Goal: Information Seeking & Learning: Learn about a topic

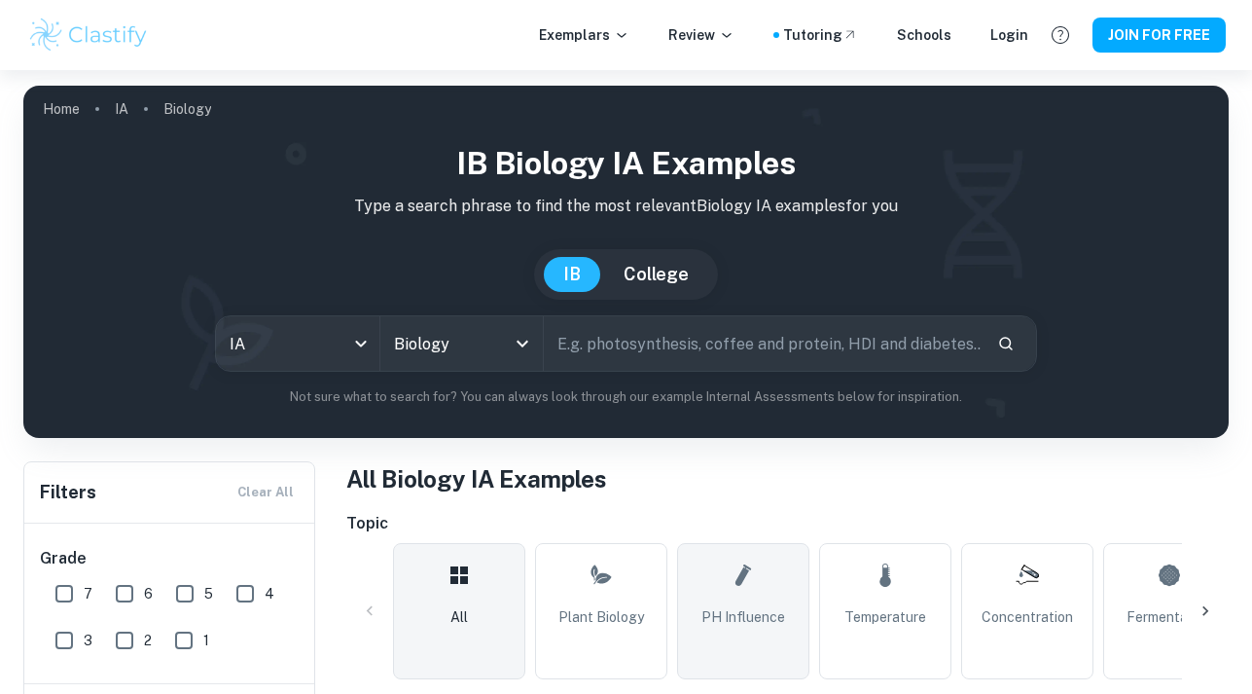
click at [729, 612] on span "pH Influence" at bounding box center [743, 616] width 84 height 21
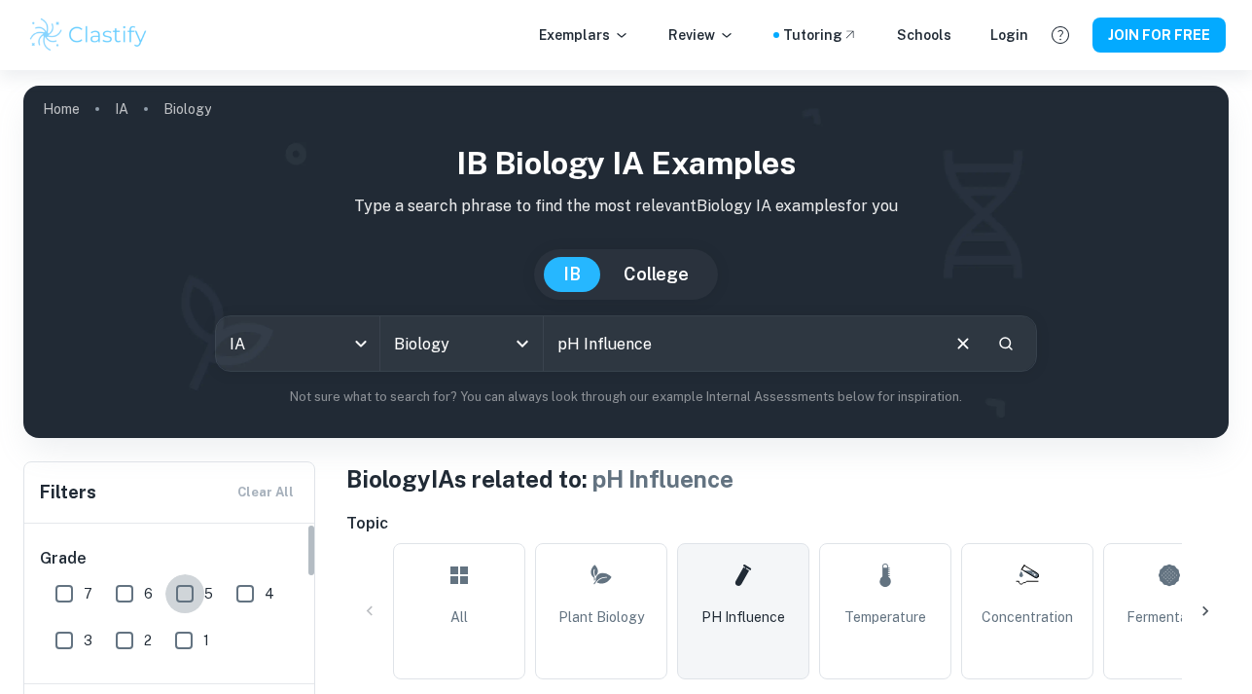
click at [188, 593] on input "5" at bounding box center [184, 593] width 39 height 39
checkbox input "true"
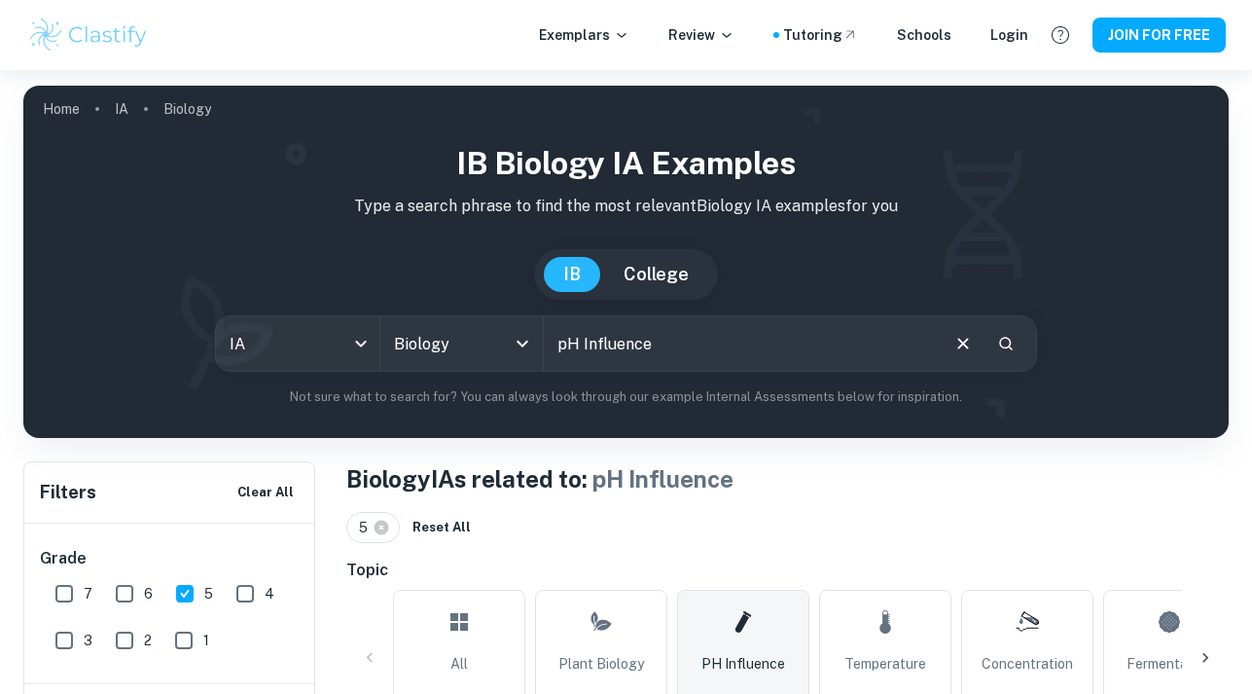
click at [121, 595] on input "6" at bounding box center [124, 593] width 39 height 39
checkbox input "true"
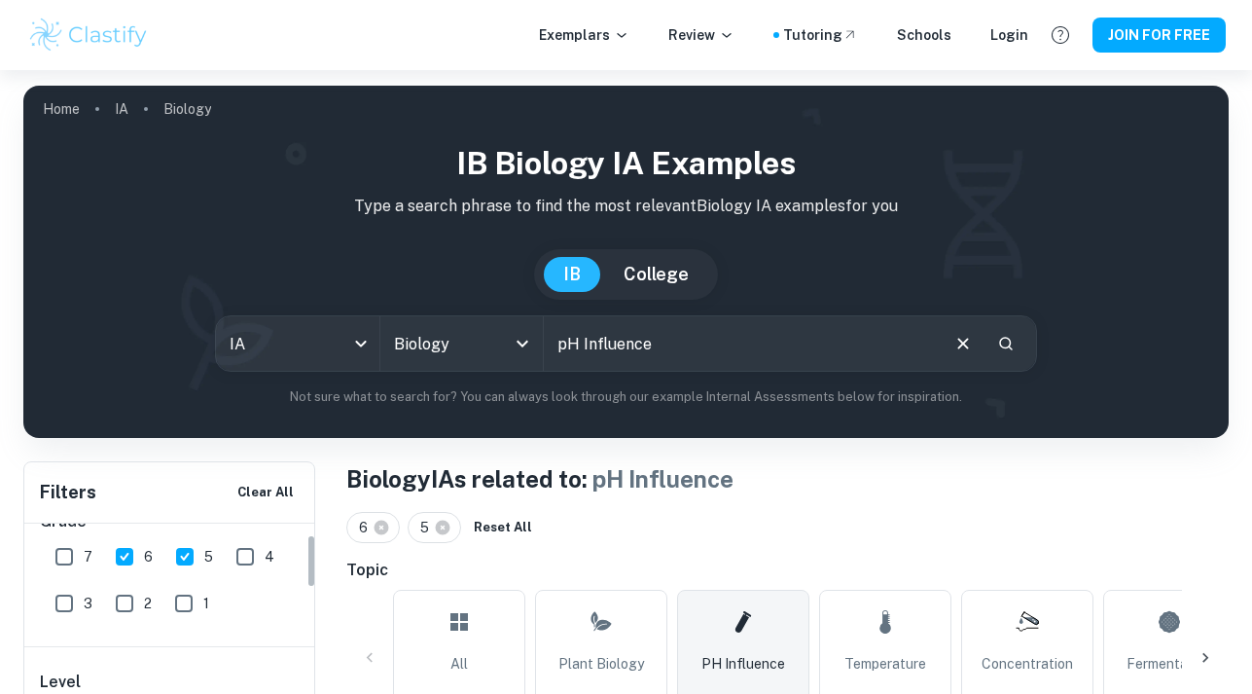
scroll to position [29, 0]
click at [60, 563] on input "7" at bounding box center [64, 564] width 39 height 39
checkbox input "true"
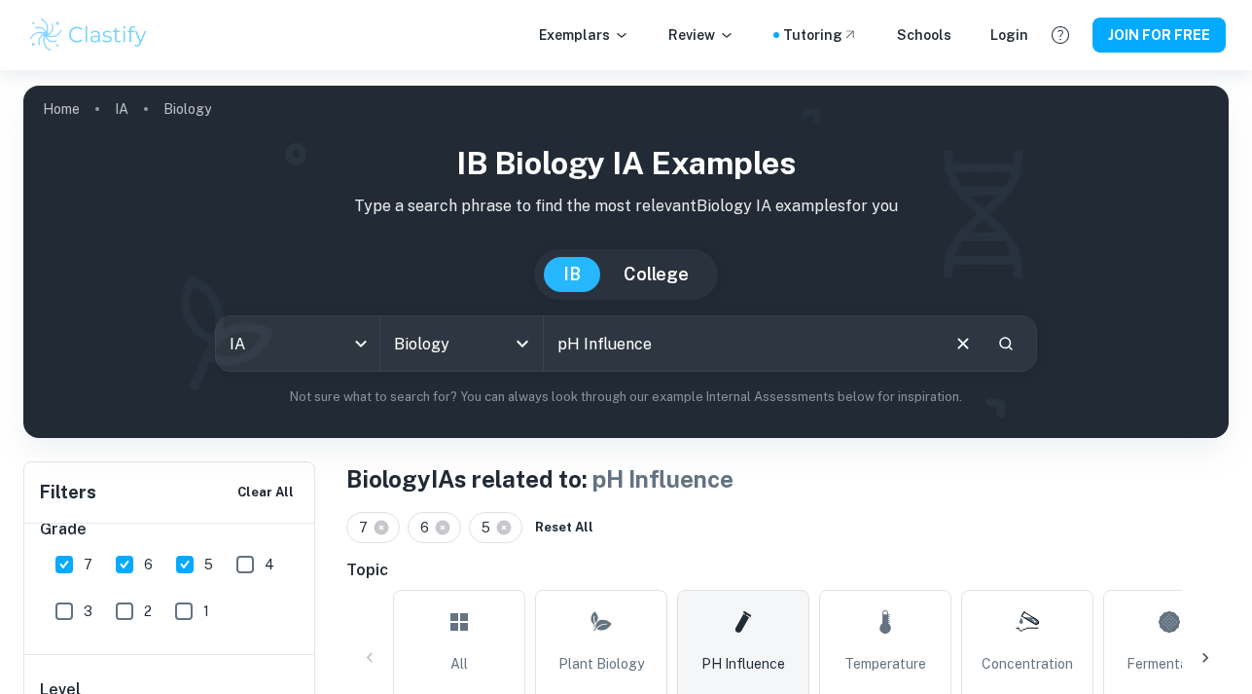
scroll to position [142, 0]
click at [140, 617] on input "SL" at bounding box center [134, 611] width 39 height 39
checkbox input "true"
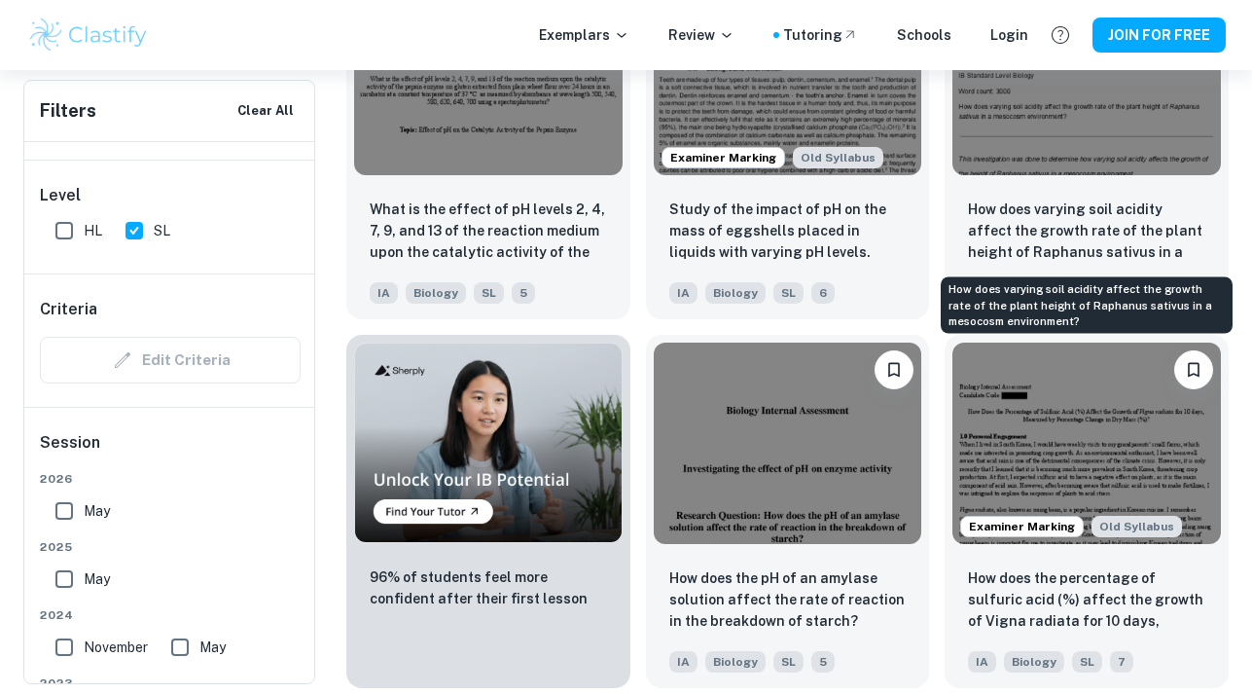
scroll to position [1191, 0]
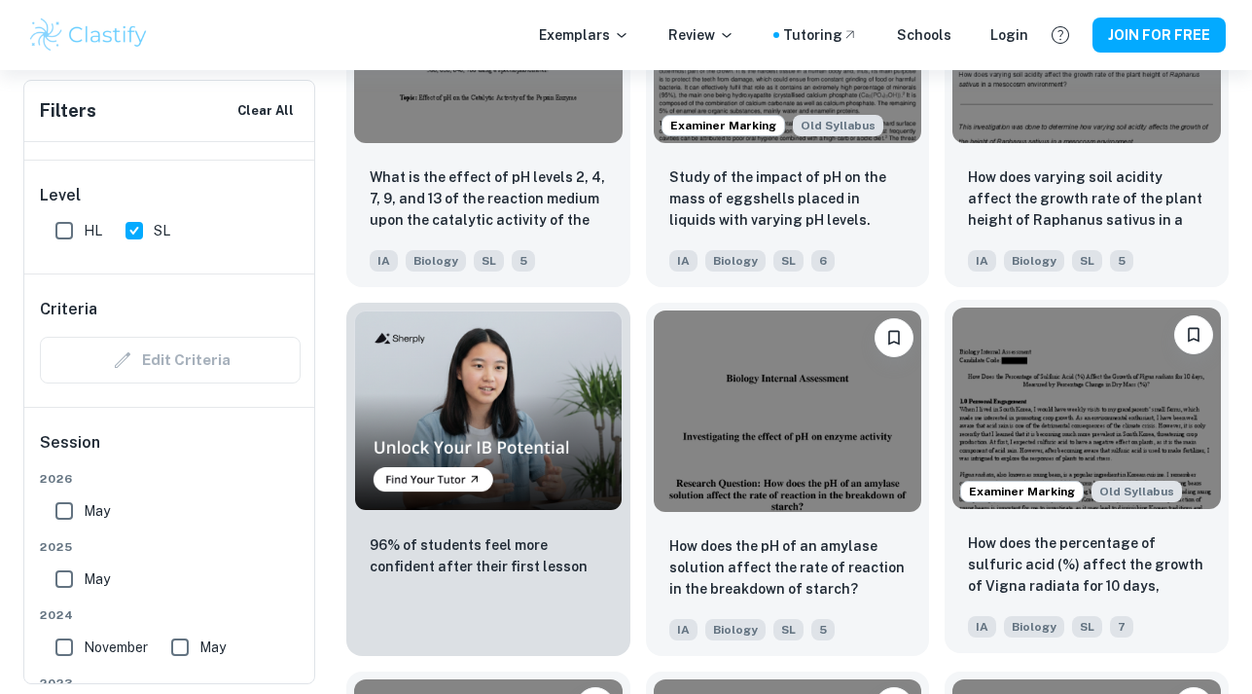
click at [1070, 406] on img at bounding box center [1086, 407] width 268 height 201
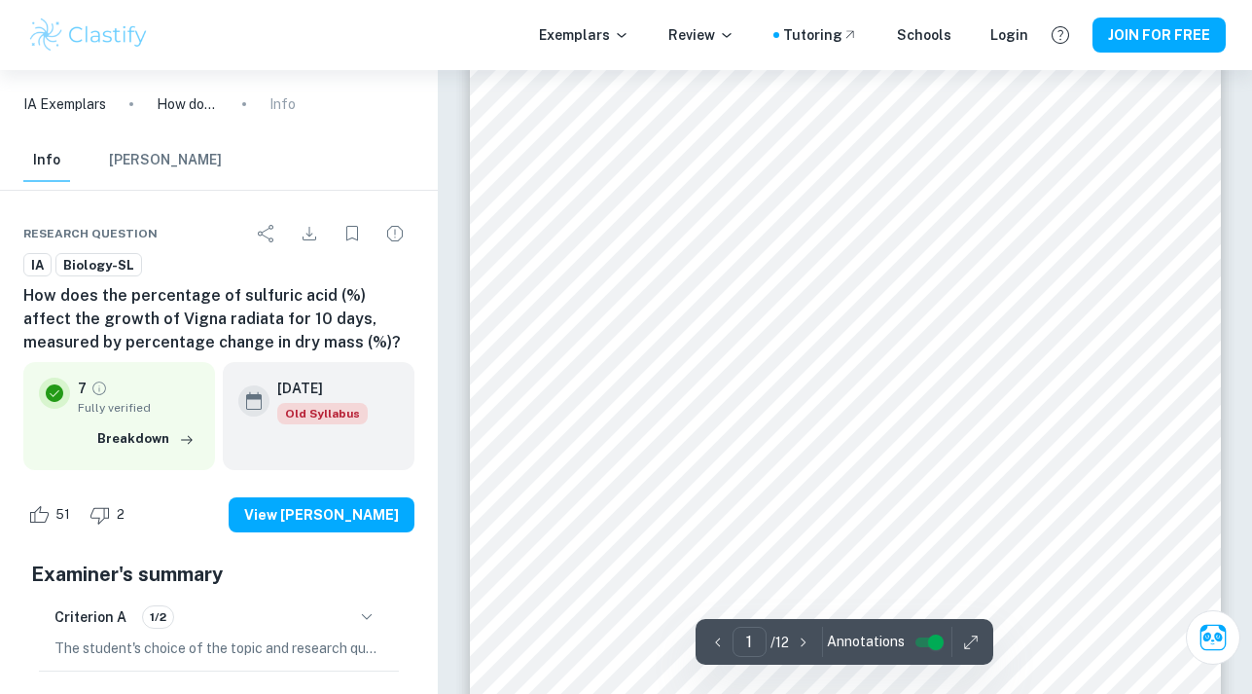
scroll to position [122, 0]
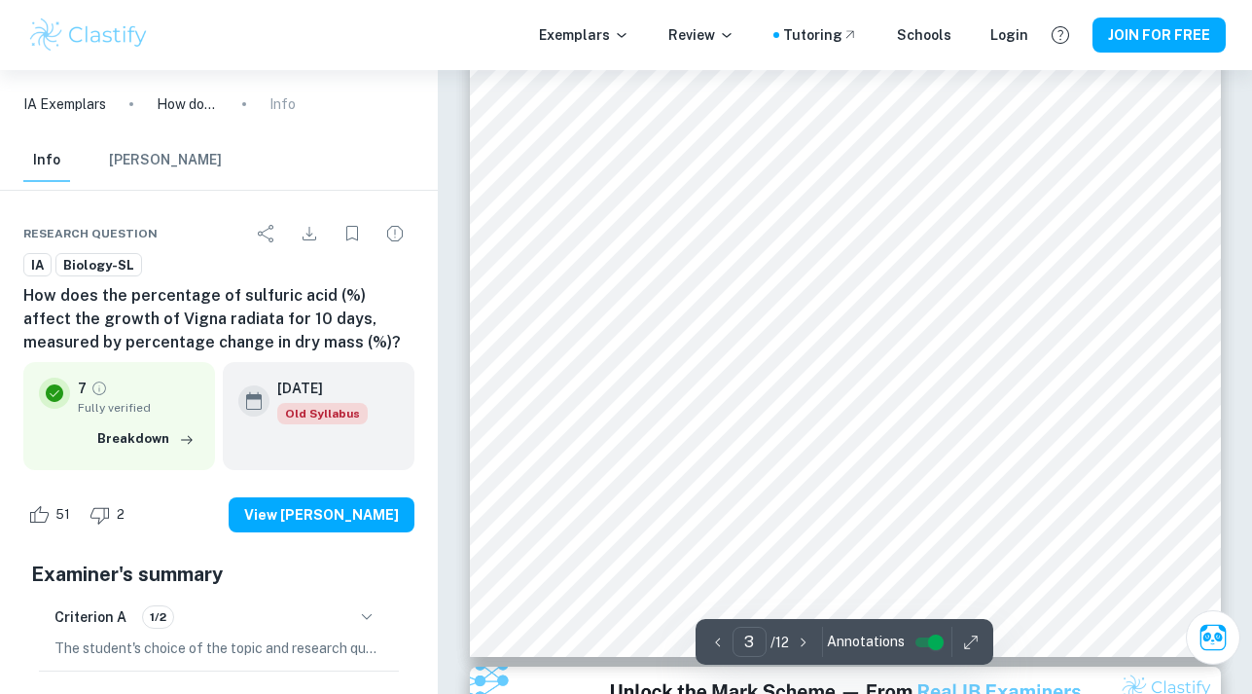
type input "4"
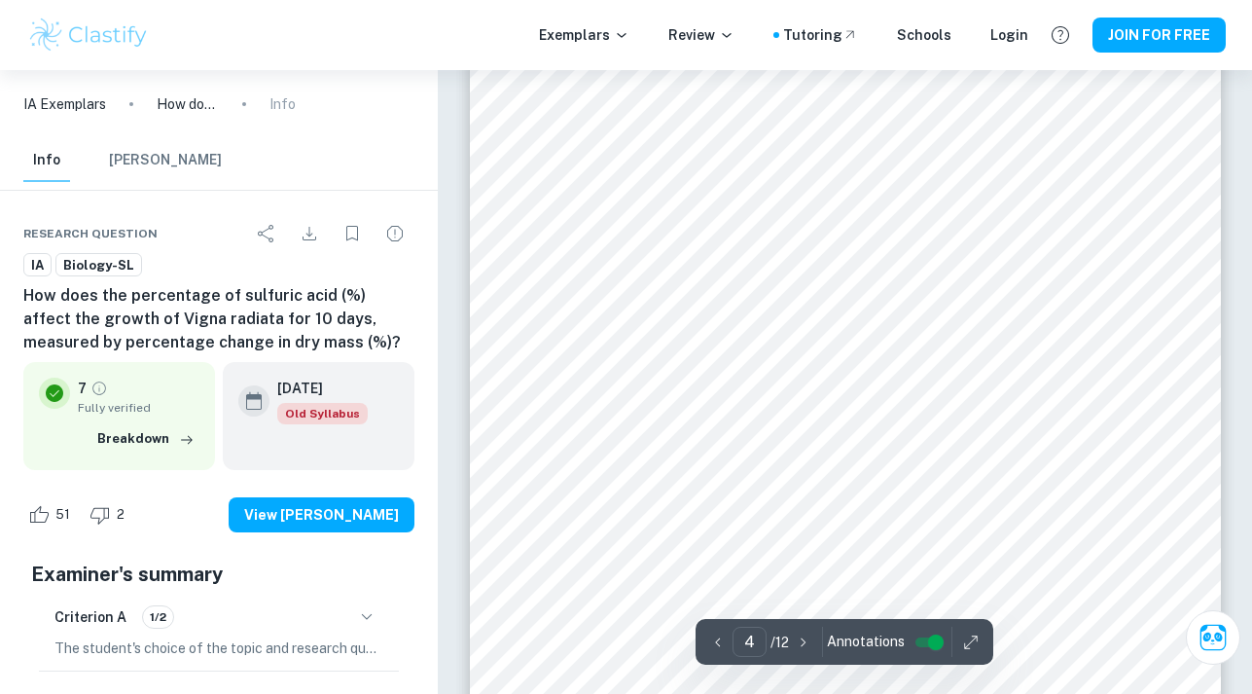
scroll to position [4074, 0]
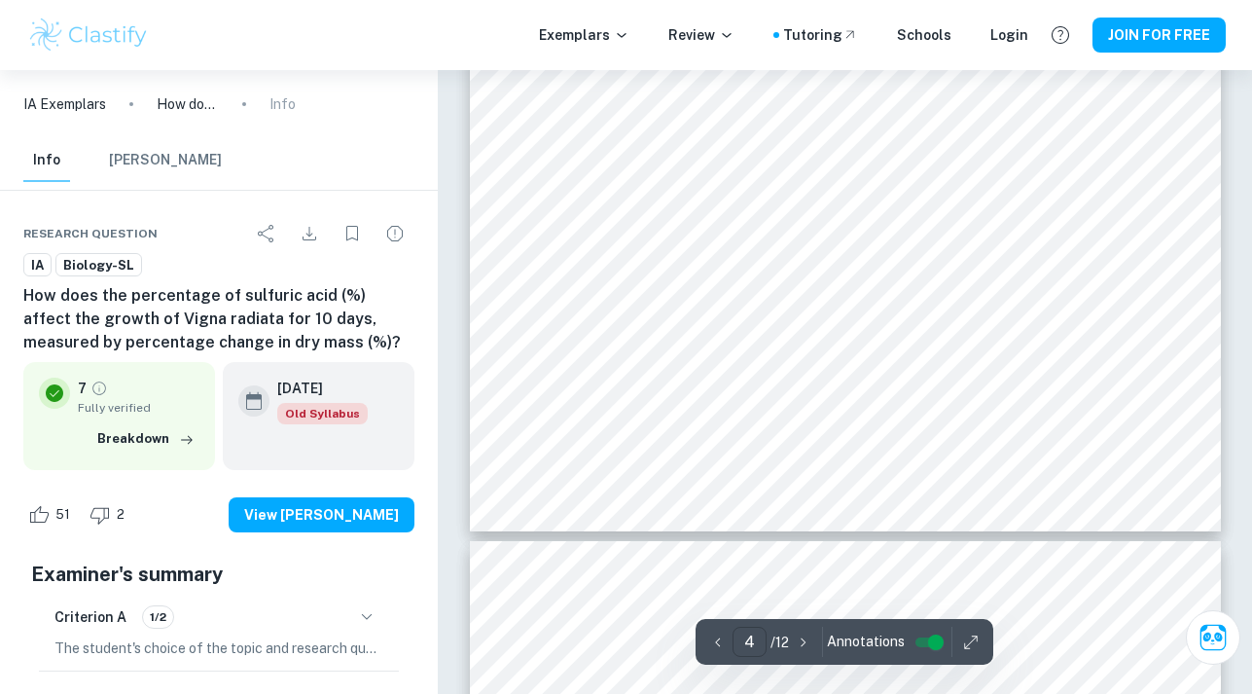
click at [756, 642] on input "4" at bounding box center [749, 641] width 34 height 30
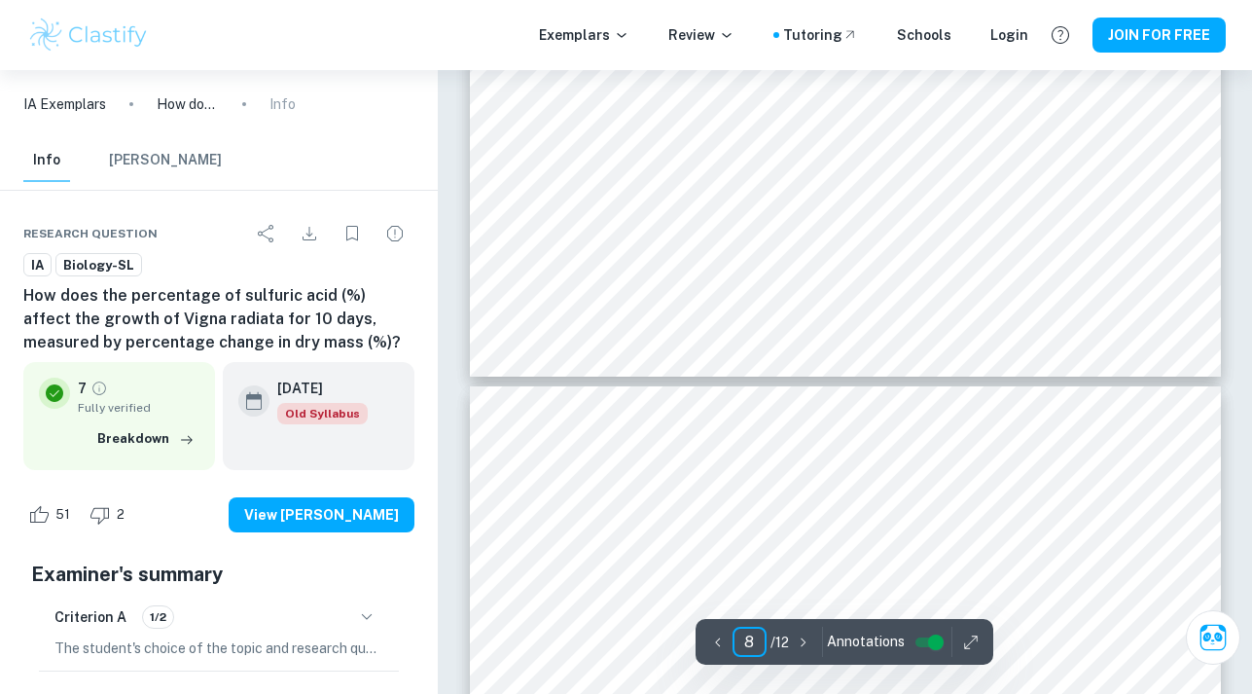
scroll to position [6203, 0]
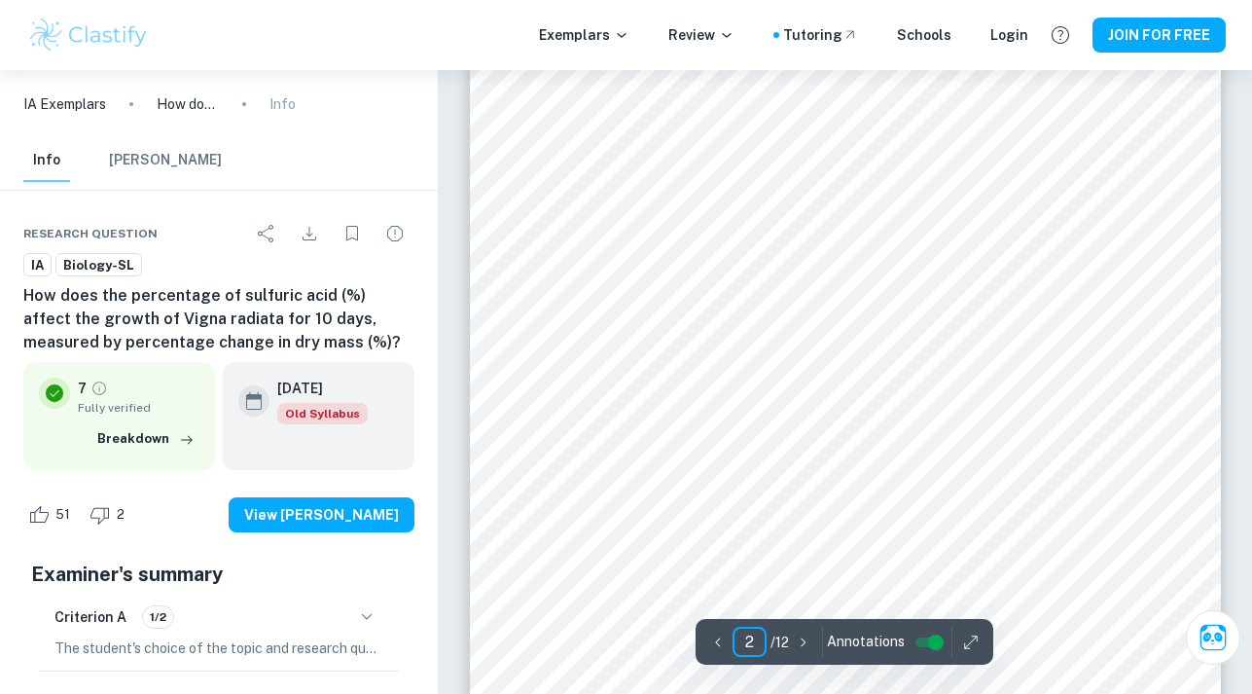
type input "1"
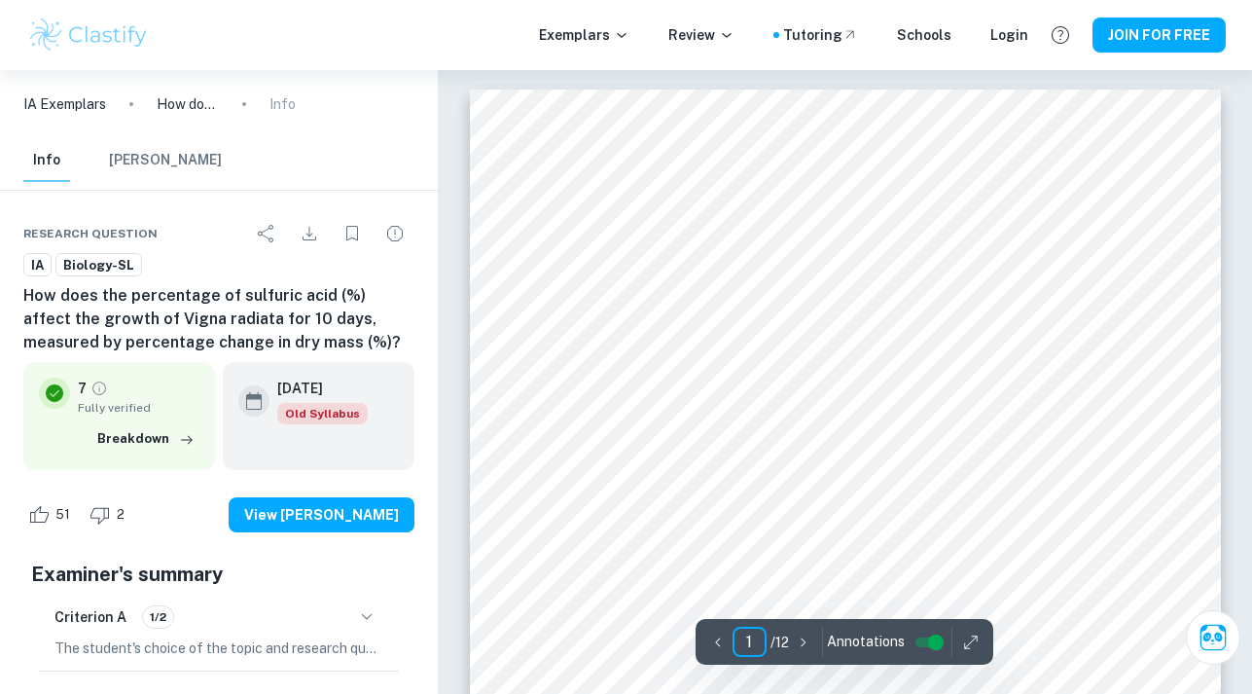
scroll to position [0, 0]
